Goal: Information Seeking & Learning: Learn about a topic

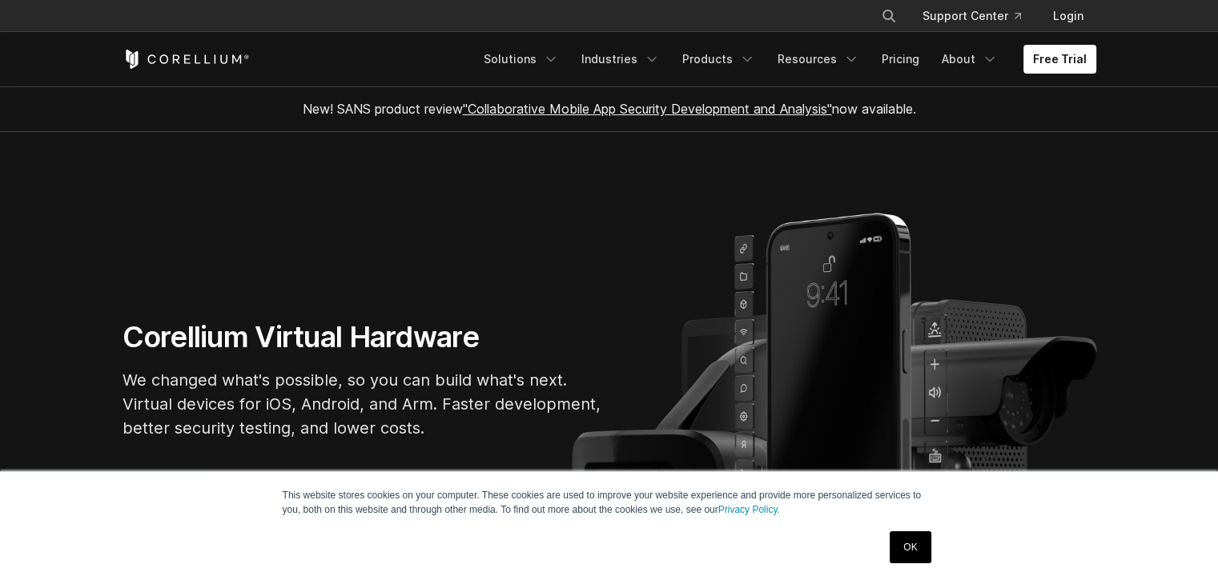
click at [897, 544] on link "OK" at bounding box center [909, 548] width 41 height 32
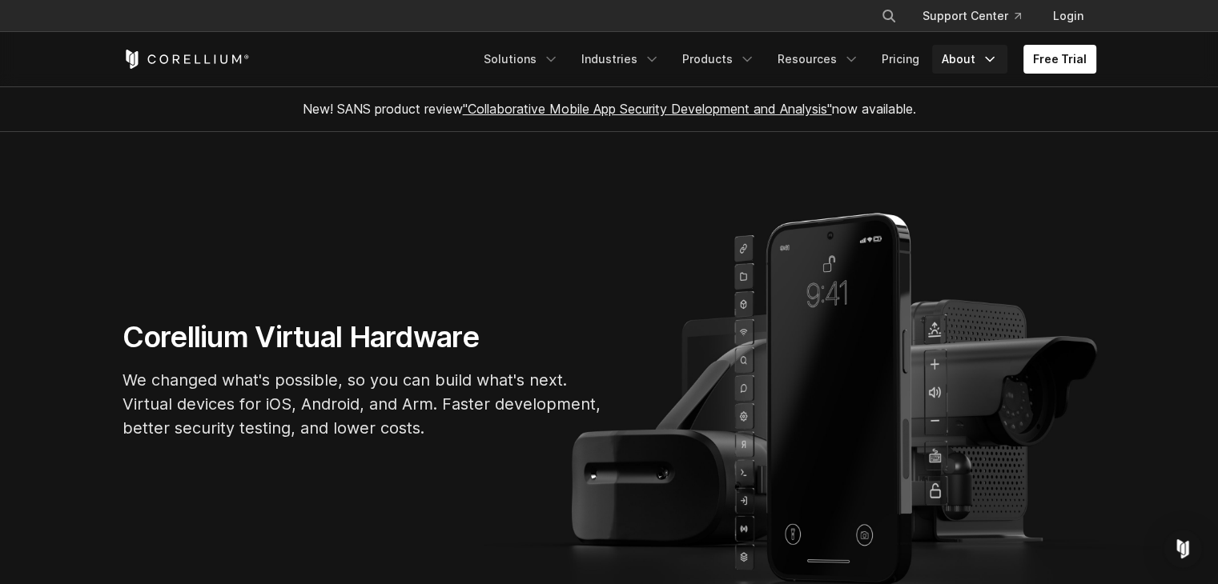
click at [965, 62] on link "About" at bounding box center [969, 59] width 75 height 29
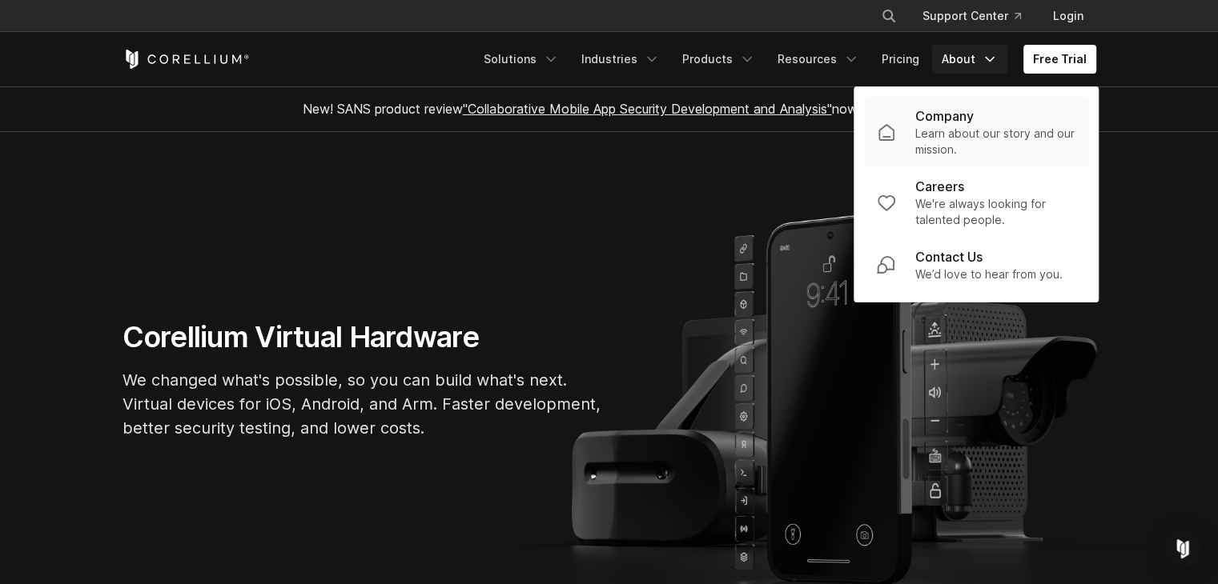
click at [960, 141] on p "Learn about our story and our mission." at bounding box center [995, 142] width 160 height 32
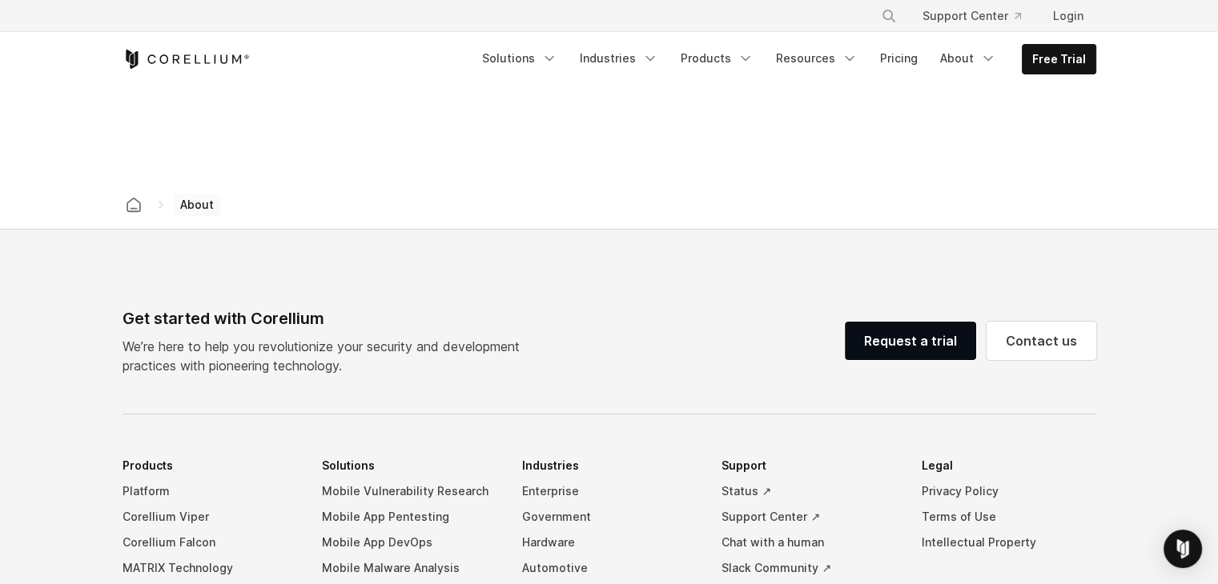
scroll to position [2535, 0]
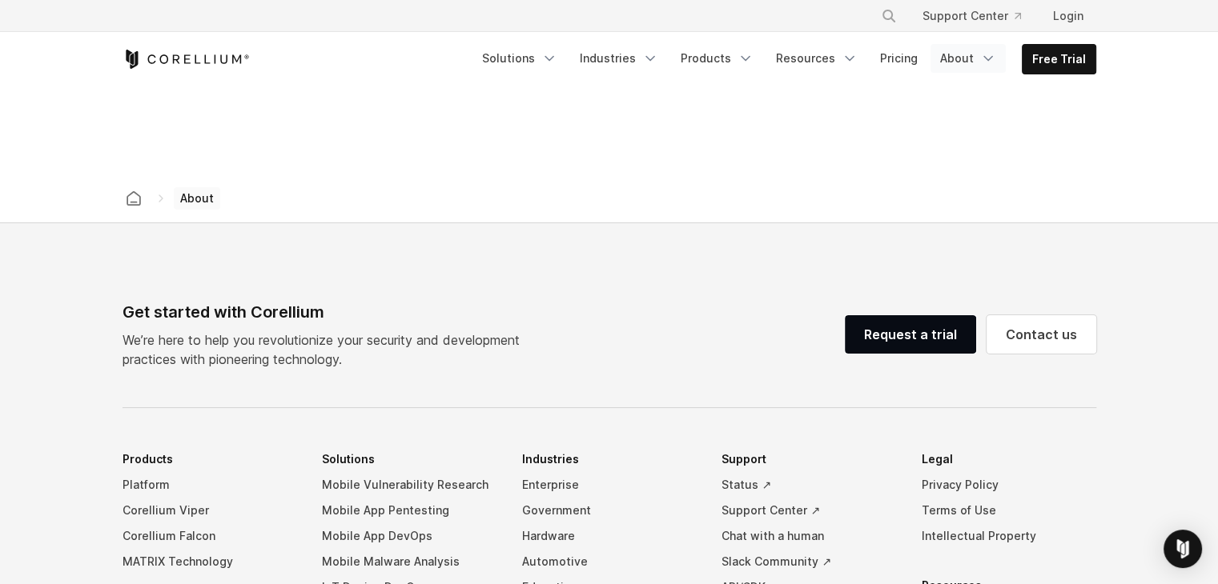
click at [959, 59] on link "About" at bounding box center [967, 58] width 75 height 29
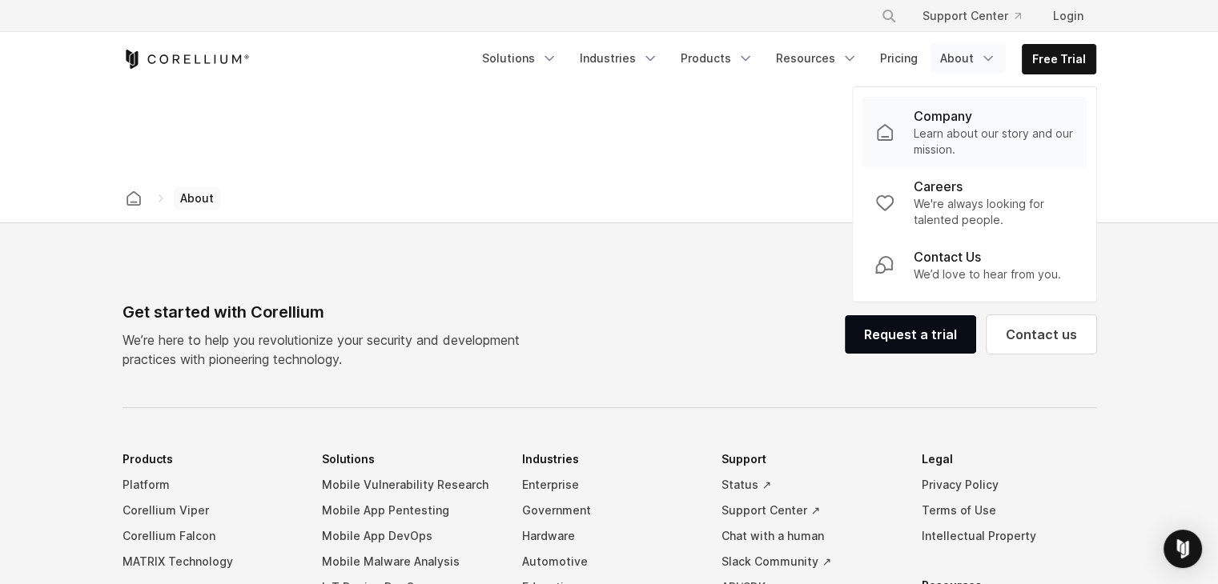
click at [950, 137] on p "Learn about our story and our mission." at bounding box center [993, 142] width 160 height 32
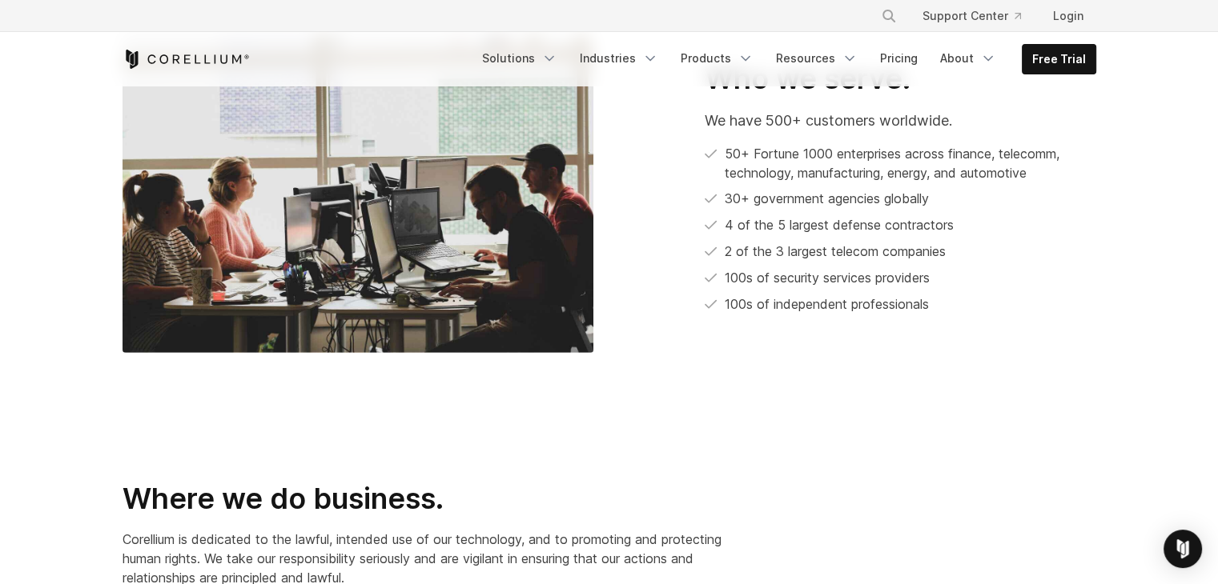
scroll to position [881, 0]
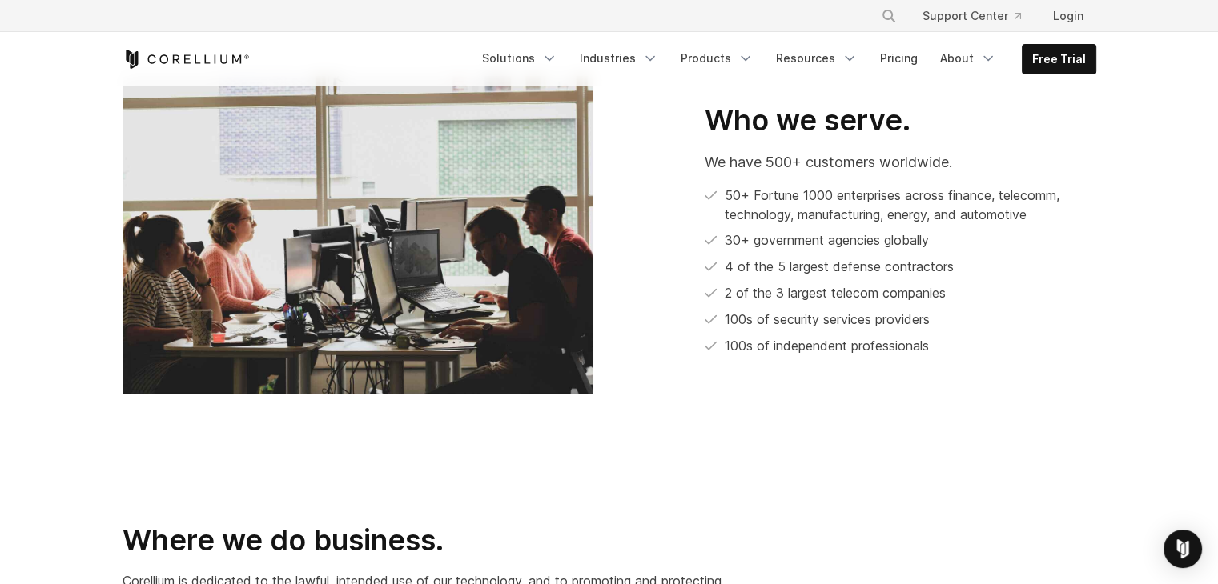
click at [141, 42] on div "Free Trial Solutions" at bounding box center [608, 59] width 973 height 54
click at [157, 55] on icon "Corellium Home" at bounding box center [185, 59] width 127 height 19
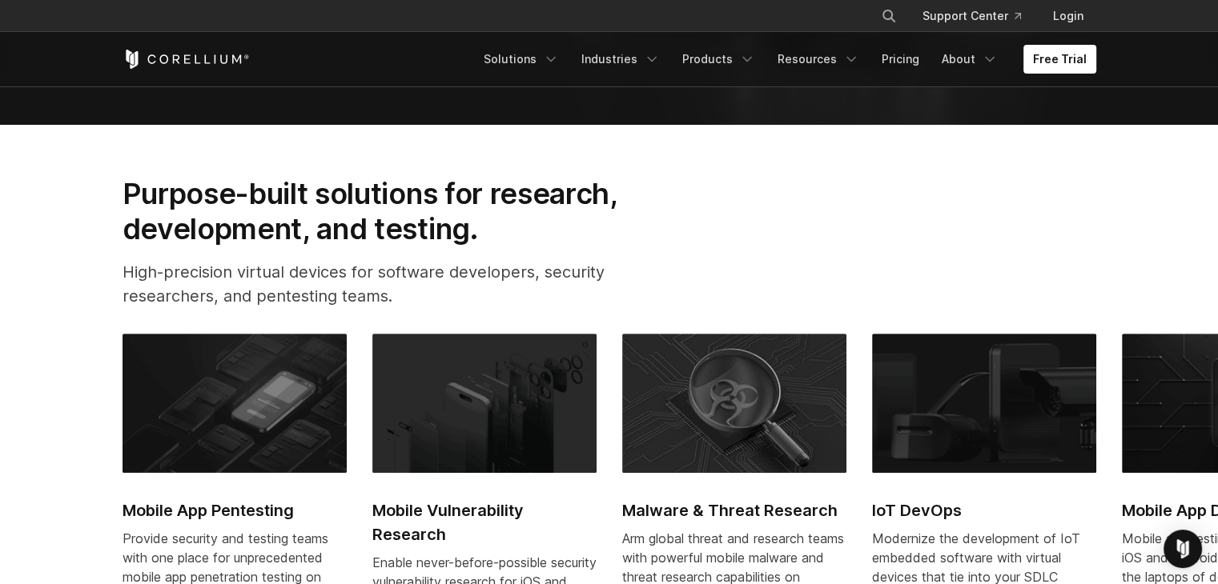
scroll to position [720, 0]
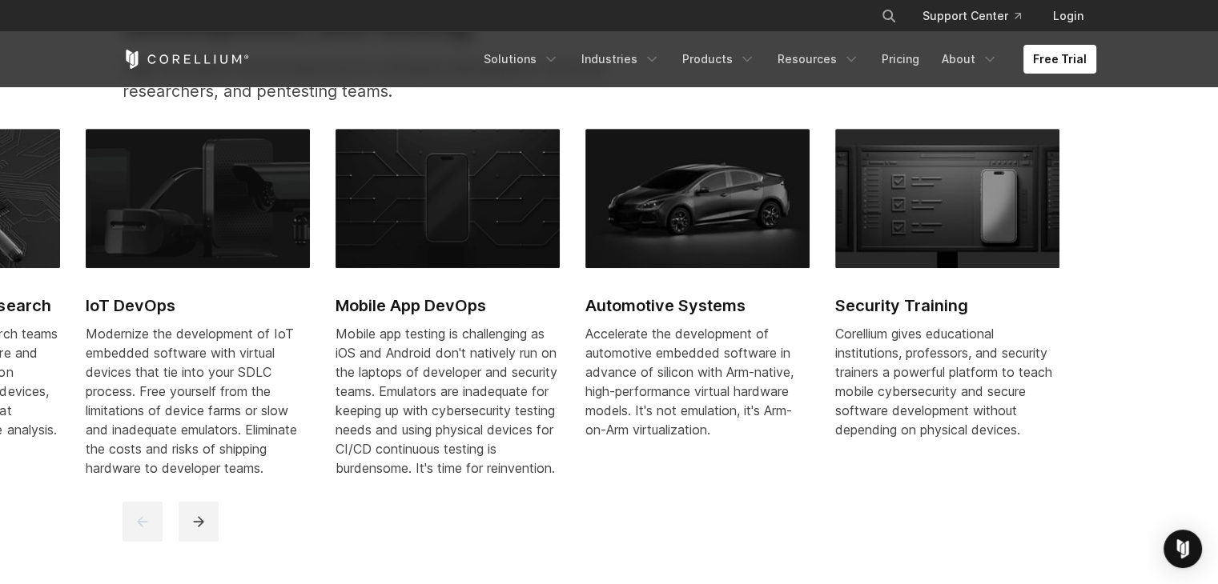
drag, startPoint x: 1132, startPoint y: 379, endPoint x: 303, endPoint y: 295, distance: 833.7
click at [335, 295] on link "Mobile App DevOps Mobile app testing is challenging as iOS and Android don't na…" at bounding box center [447, 313] width 224 height 368
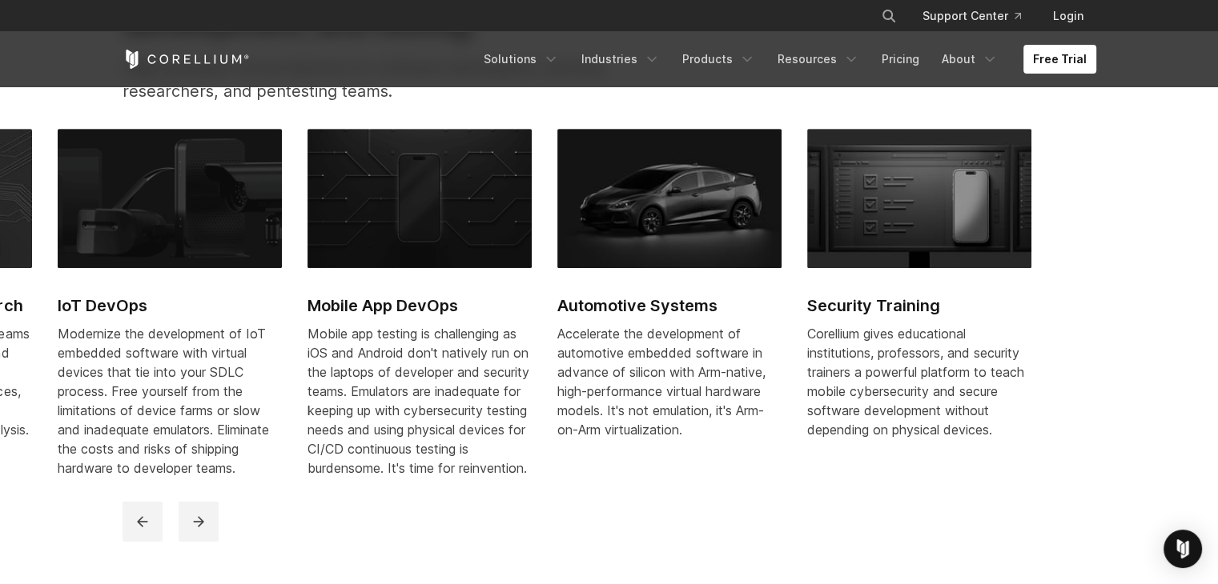
drag, startPoint x: 1188, startPoint y: 403, endPoint x: 624, endPoint y: 367, distance: 565.5
click at [624, 367] on p "Accelerate the development of automotive embedded software in advance of silico…" at bounding box center [669, 381] width 224 height 115
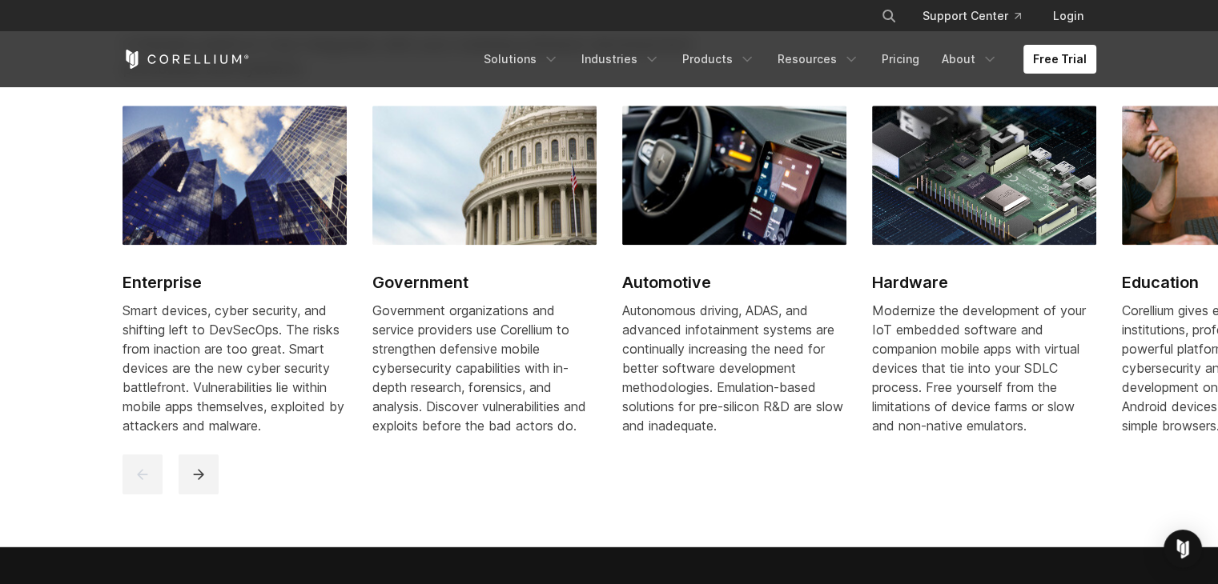
scroll to position [1921, 0]
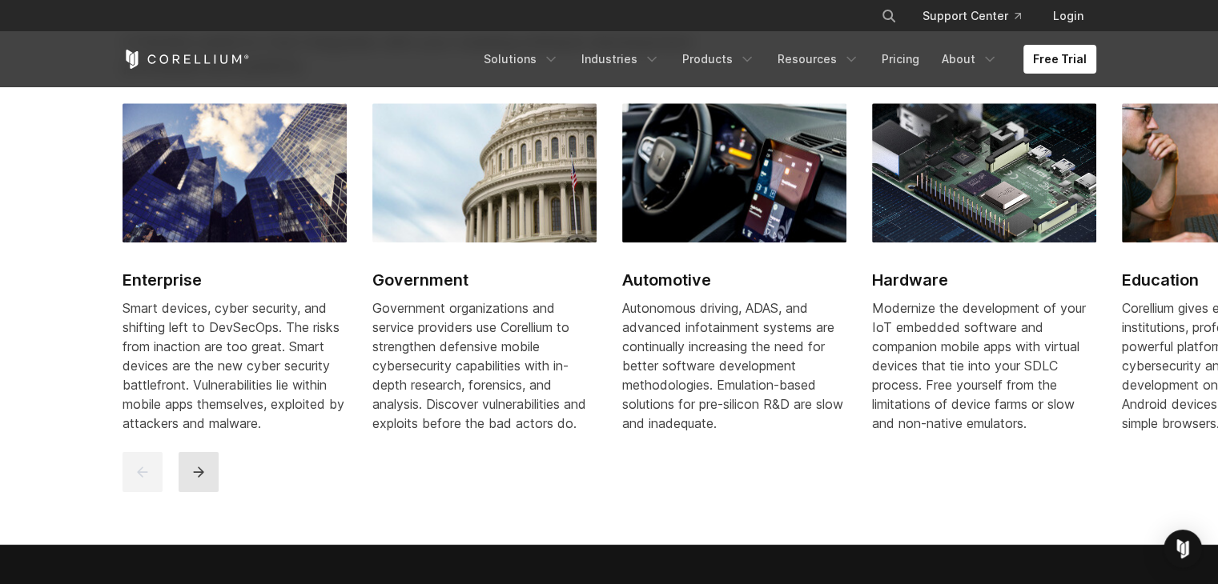
click at [208, 489] on button "next" at bounding box center [199, 472] width 40 height 40
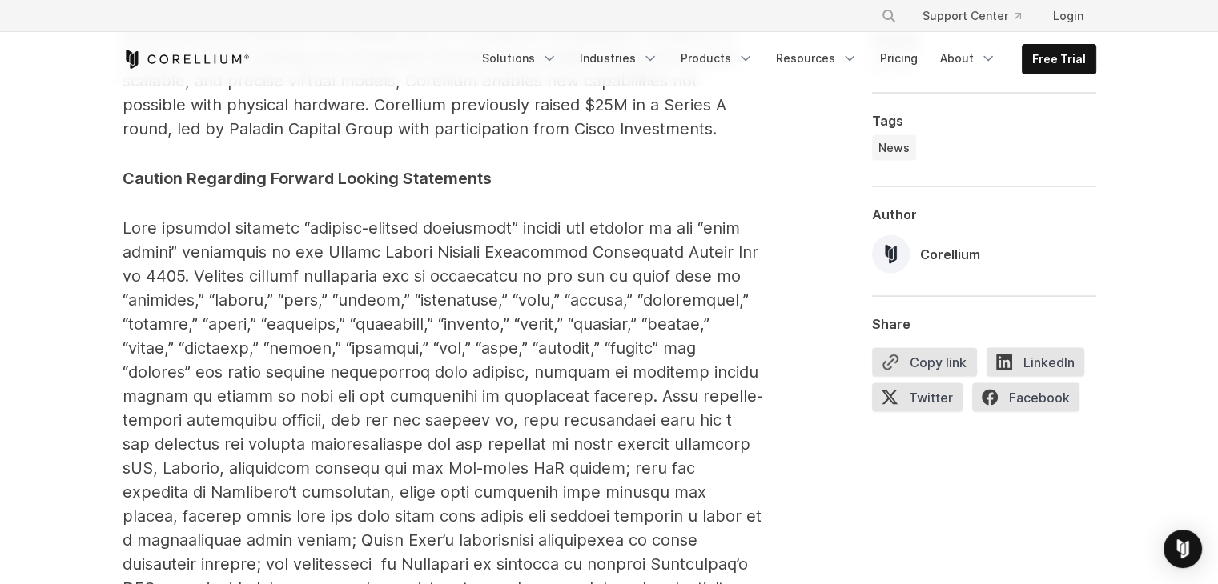
scroll to position [3362, 0]
